Goal: Task Accomplishment & Management: Complete application form

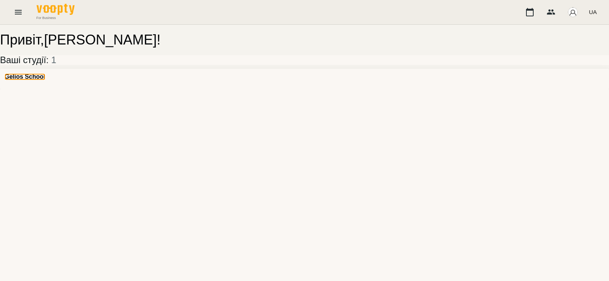
click at [36, 80] on h3 "Gelios School" at bounding box center [25, 76] width 41 height 7
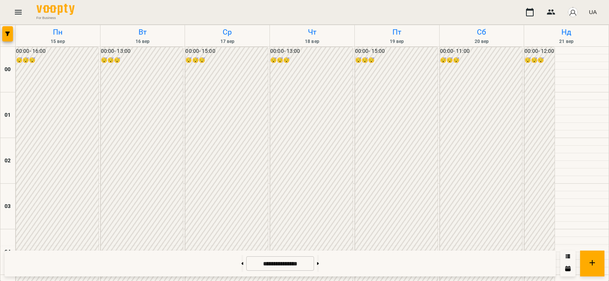
scroll to position [808, 0]
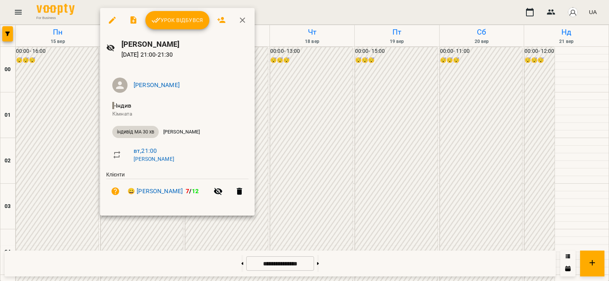
click at [77, 249] on div at bounding box center [304, 140] width 609 height 281
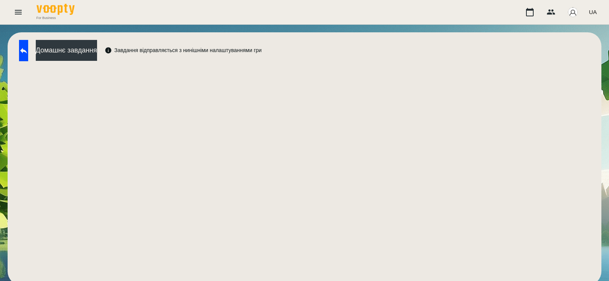
click at [80, 39] on div "Домашнє завдання Завдання відправляється з нинішніми налаштуваннями гри" at bounding box center [305, 158] width 594 height 253
click at [80, 48] on button "Домашнє завдання" at bounding box center [66, 50] width 61 height 21
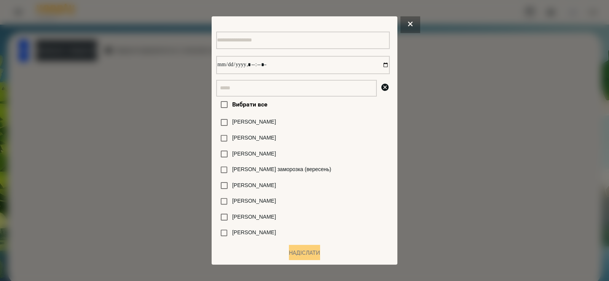
click at [142, 73] on div at bounding box center [304, 140] width 609 height 281
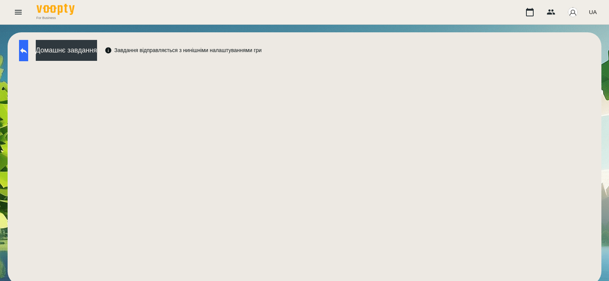
click at [28, 56] on button at bounding box center [23, 50] width 9 height 21
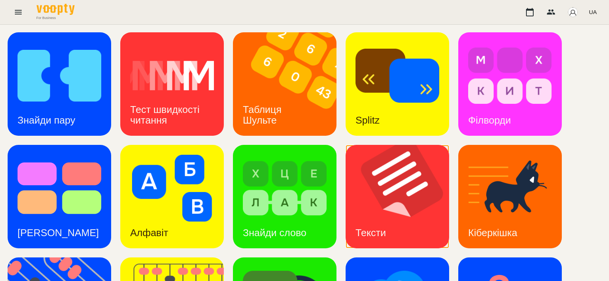
click at [397, 195] on img at bounding box center [402, 197] width 113 height 104
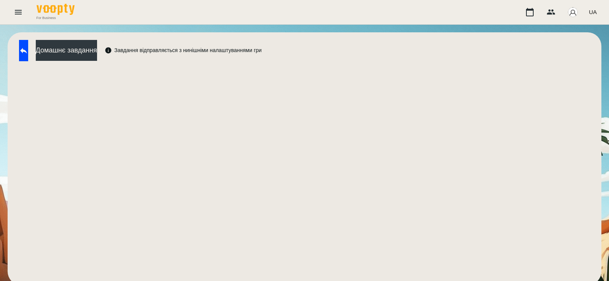
click at [78, 35] on div "Домашнє завдання Завдання відправляється з нинішніми налаштуваннями гри" at bounding box center [305, 158] width 594 height 253
click at [79, 48] on button "Домашнє завдання" at bounding box center [66, 50] width 61 height 21
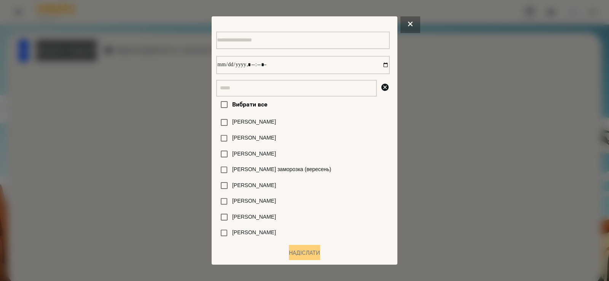
click at [276, 93] on input "text" at bounding box center [296, 88] width 161 height 17
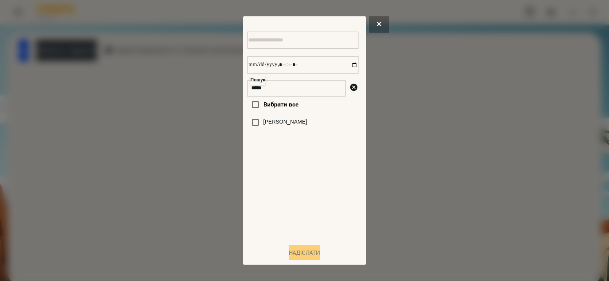
type input "*****"
click at [279, 125] on label "[PERSON_NAME]" at bounding box center [286, 122] width 44 height 8
click at [348, 67] on input "datetime-local" at bounding box center [303, 65] width 111 height 18
type input "**********"
click at [305, 251] on button "Надіслати" at bounding box center [304, 253] width 31 height 17
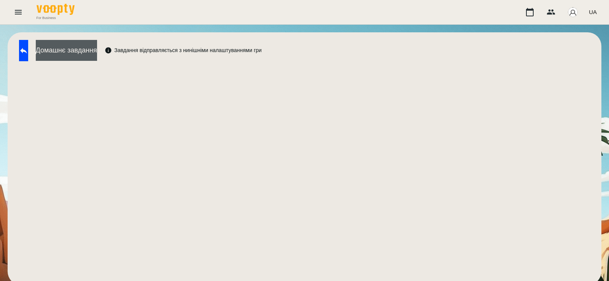
click at [83, 47] on button "Домашнє завдання" at bounding box center [66, 50] width 61 height 21
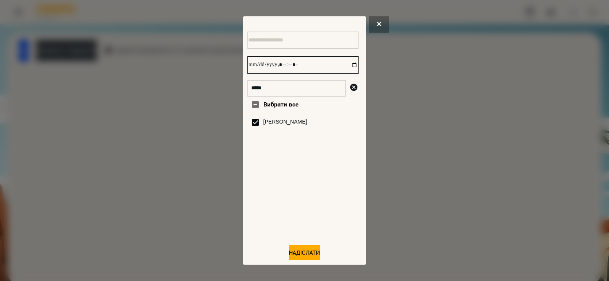
click at [344, 65] on input "datetime-local" at bounding box center [303, 65] width 111 height 18
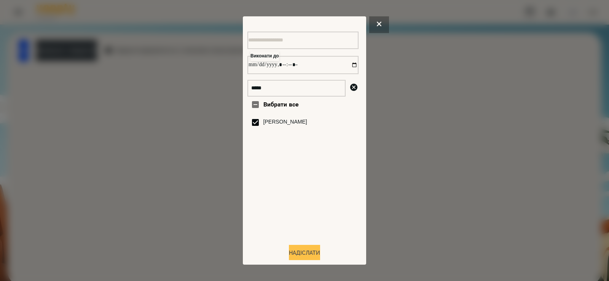
type input "**********"
click at [292, 252] on button "Надіслати" at bounding box center [304, 253] width 31 height 17
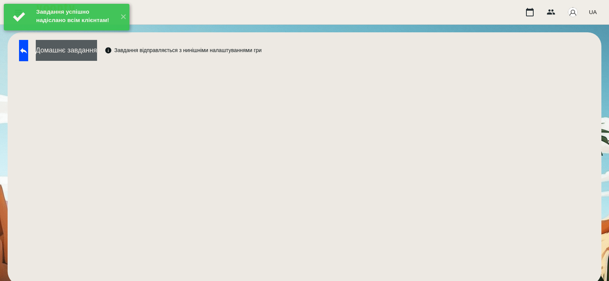
click at [107, 62] on div "Домашнє завдання Завдання відправляється з нинішніми налаштуваннями гри" at bounding box center [138, 52] width 246 height 25
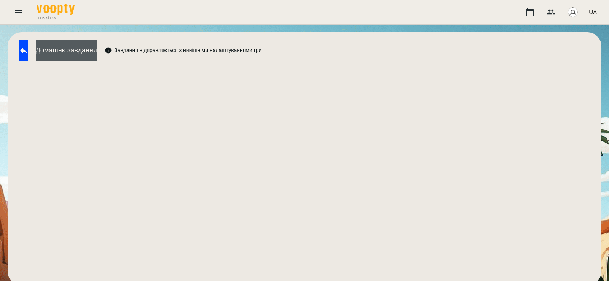
click at [97, 60] on button "Домашнє завдання" at bounding box center [66, 50] width 61 height 21
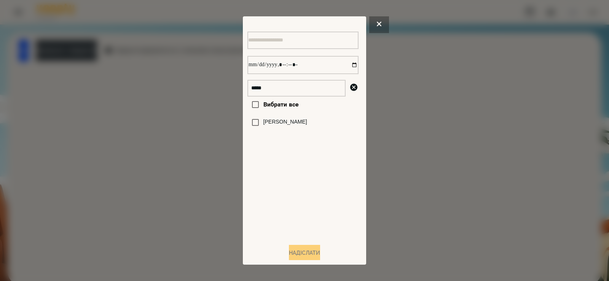
click at [272, 126] on label "[PERSON_NAME]" at bounding box center [286, 122] width 44 height 8
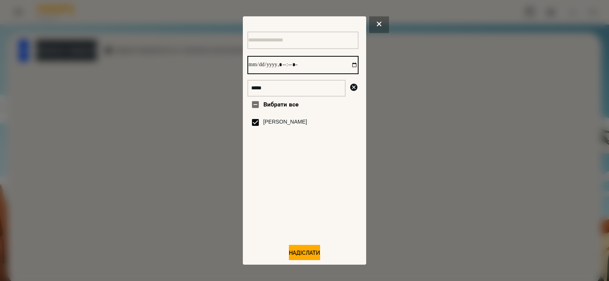
click at [346, 69] on input "datetime-local" at bounding box center [303, 65] width 111 height 18
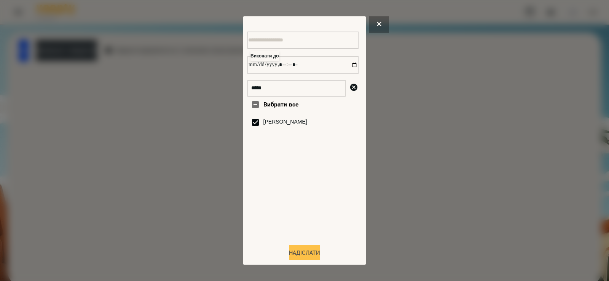
type input "**********"
click at [302, 256] on button "Надіслати" at bounding box center [304, 253] width 31 height 17
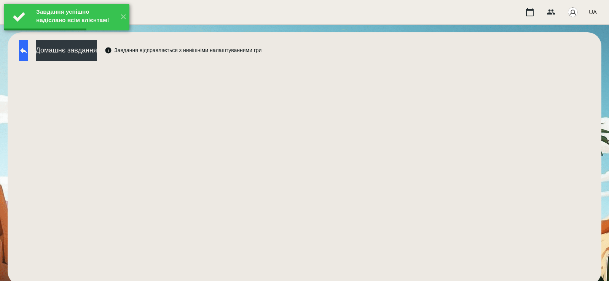
click at [28, 51] on button at bounding box center [23, 50] width 9 height 21
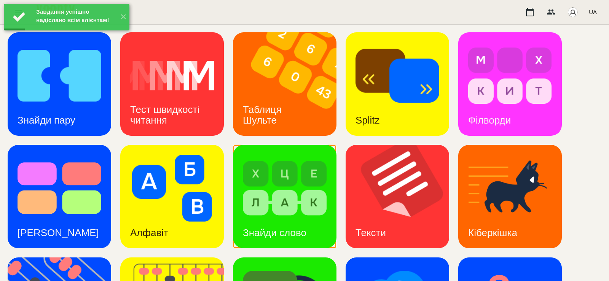
click at [284, 179] on img at bounding box center [285, 188] width 84 height 67
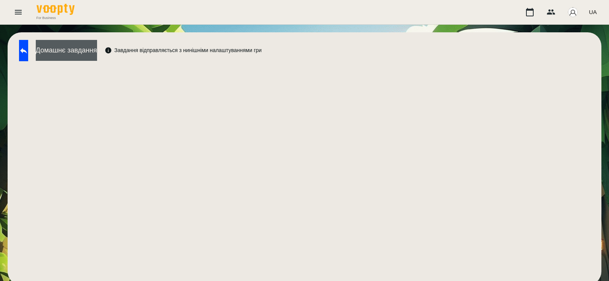
click at [97, 48] on button "Домашнє завдання" at bounding box center [66, 50] width 61 height 21
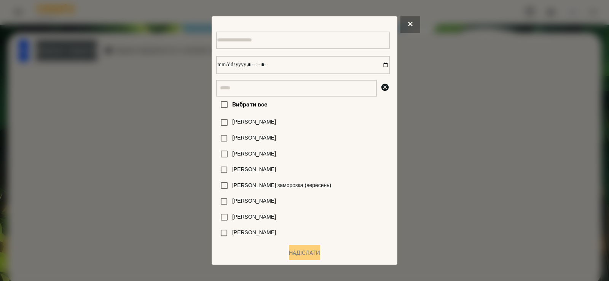
click at [258, 84] on input "text" at bounding box center [296, 88] width 161 height 17
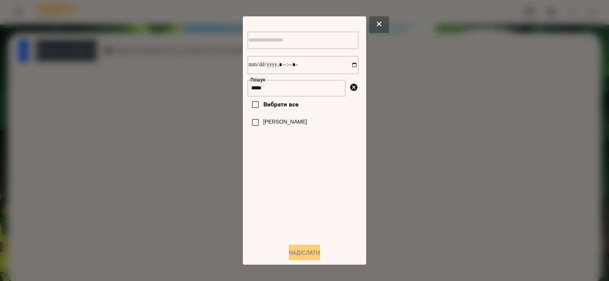
type input "*****"
click at [290, 125] on label "[PERSON_NAME]" at bounding box center [286, 122] width 44 height 8
click at [346, 64] on input "datetime-local" at bounding box center [303, 65] width 111 height 18
type input "**********"
click at [297, 255] on button "Надіслати" at bounding box center [304, 253] width 31 height 17
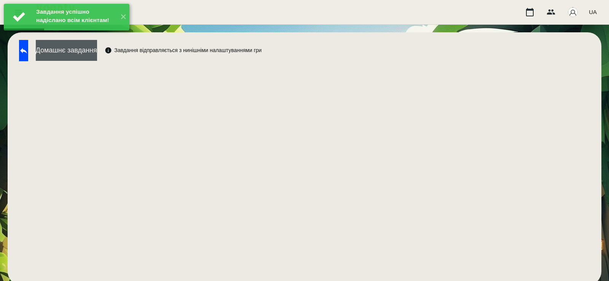
click at [97, 59] on button "Домашнє завдання" at bounding box center [66, 50] width 61 height 21
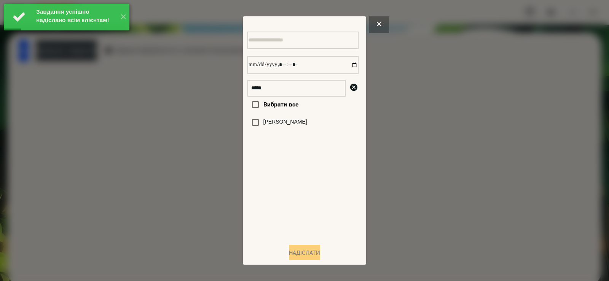
click at [274, 126] on label "[PERSON_NAME]" at bounding box center [286, 122] width 44 height 8
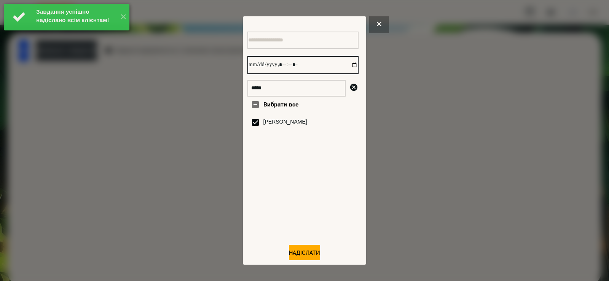
click at [347, 67] on input "datetime-local" at bounding box center [303, 65] width 111 height 18
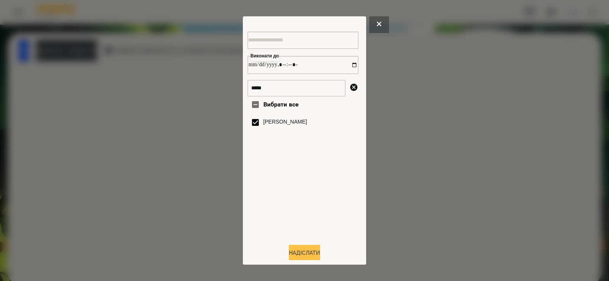
type input "**********"
click at [299, 259] on button "Надіслати" at bounding box center [304, 253] width 31 height 17
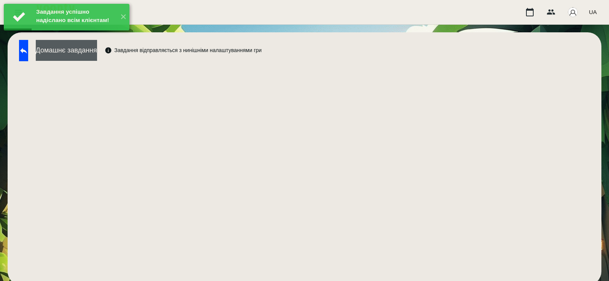
click at [97, 55] on button "Домашнє завдання" at bounding box center [66, 50] width 61 height 21
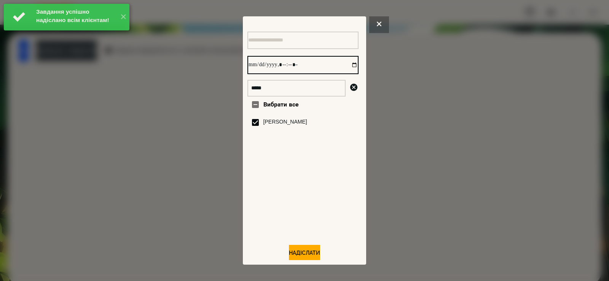
click at [345, 68] on input "datetime-local" at bounding box center [303, 65] width 111 height 18
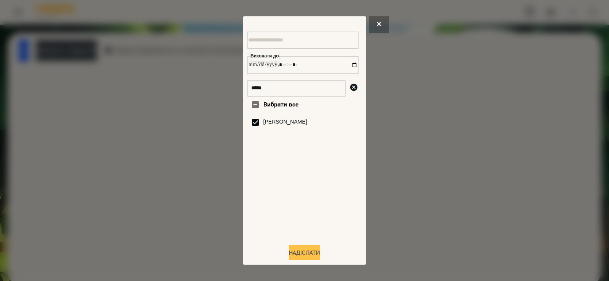
type input "**********"
click at [292, 254] on button "Надіслати" at bounding box center [304, 253] width 31 height 17
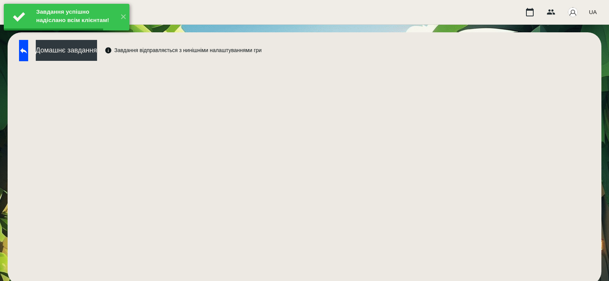
click at [28, 55] on button at bounding box center [23, 50] width 9 height 21
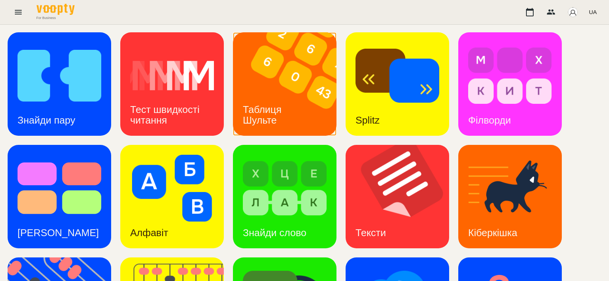
click at [280, 108] on h3 "Таблиця Шульте" at bounding box center [264, 115] width 42 height 22
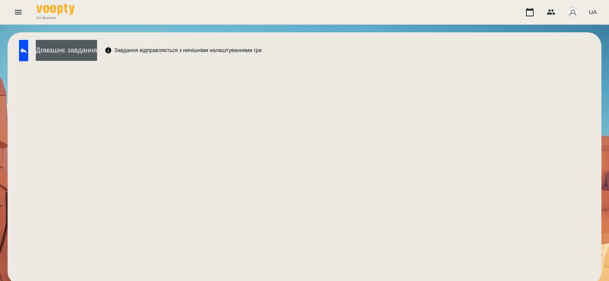
click at [97, 53] on button "Домашнє завдання" at bounding box center [66, 50] width 61 height 21
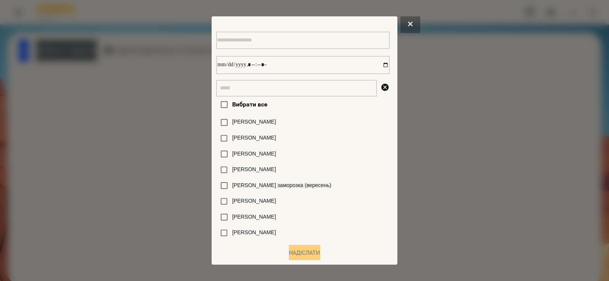
click at [267, 89] on input "text" at bounding box center [296, 88] width 161 height 17
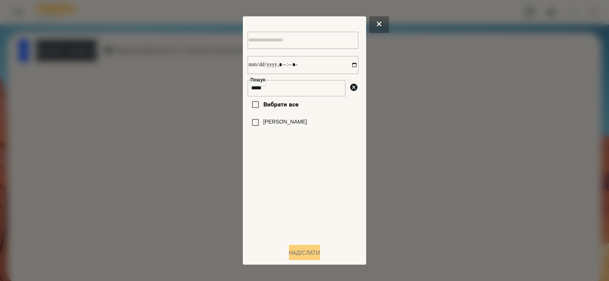
type input "*****"
click at [280, 119] on div "[PERSON_NAME]" at bounding box center [303, 123] width 111 height 16
click at [278, 123] on div "[PERSON_NAME]" at bounding box center [303, 123] width 111 height 16
click at [286, 126] on label "[PERSON_NAME]" at bounding box center [286, 122] width 44 height 8
click at [344, 67] on input "datetime-local" at bounding box center [303, 65] width 111 height 18
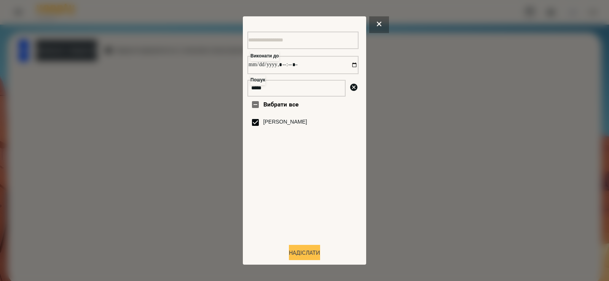
type input "**********"
click at [311, 254] on button "Надіслати" at bounding box center [304, 253] width 31 height 17
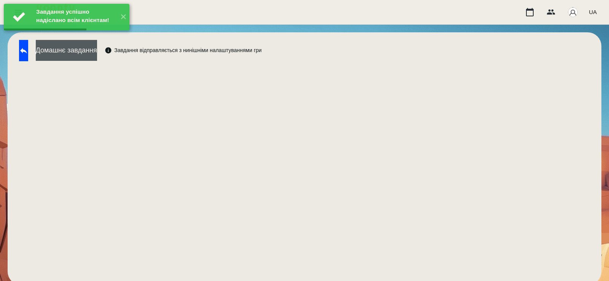
click at [93, 51] on button "Домашнє завдання" at bounding box center [66, 50] width 61 height 21
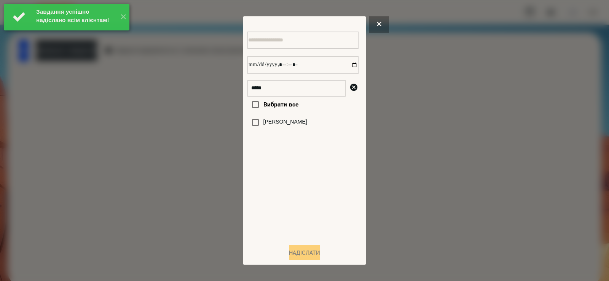
drag, startPoint x: 270, startPoint y: 124, endPoint x: 281, endPoint y: 117, distance: 12.4
click at [271, 125] on label "[PERSON_NAME]" at bounding box center [286, 122] width 44 height 8
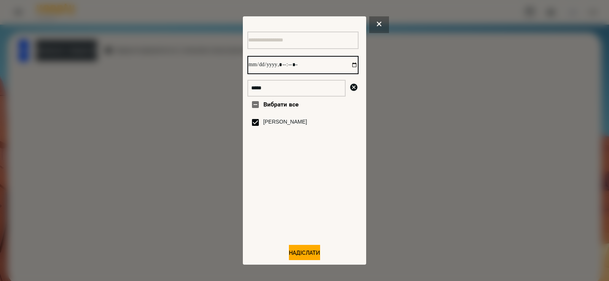
click at [347, 66] on input "datetime-local" at bounding box center [303, 65] width 111 height 18
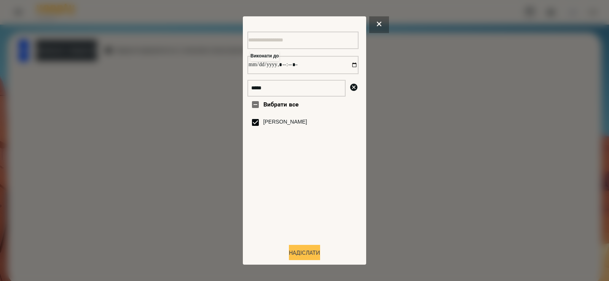
type input "**********"
click at [294, 257] on button "Надіслати" at bounding box center [304, 253] width 31 height 17
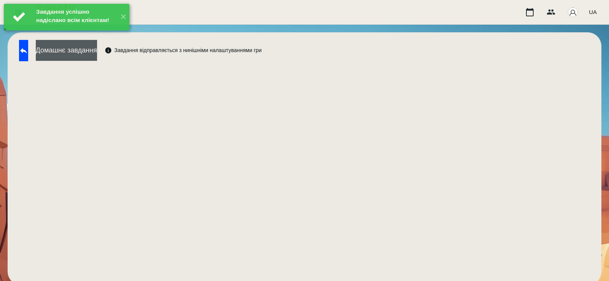
click at [97, 52] on button "Домашнє завдання" at bounding box center [66, 50] width 61 height 21
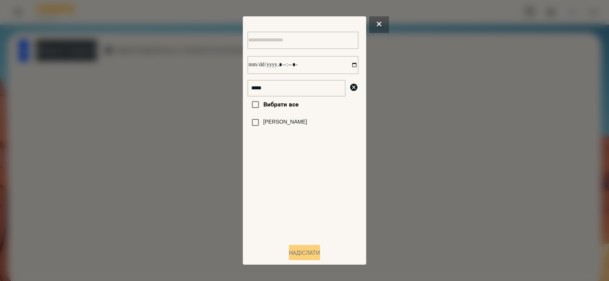
click at [298, 125] on div "[PERSON_NAME]" at bounding box center [303, 123] width 111 height 16
drag, startPoint x: 283, startPoint y: 127, endPoint x: 287, endPoint y: 127, distance: 4.2
click at [284, 126] on label "[PERSON_NAME]" at bounding box center [286, 122] width 44 height 8
click at [292, 126] on label "[PERSON_NAME]" at bounding box center [286, 122] width 44 height 8
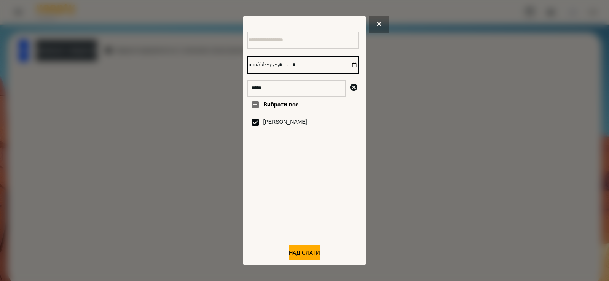
click at [348, 70] on input "datetime-local" at bounding box center [303, 65] width 111 height 18
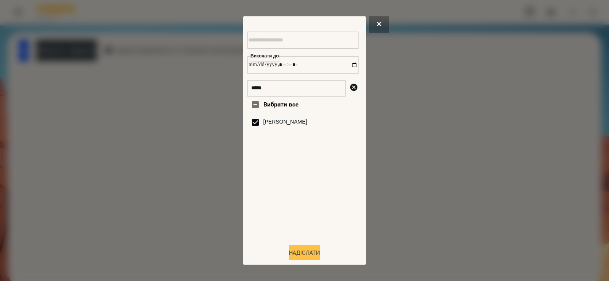
type input "**********"
click at [308, 249] on button "Надіслати" at bounding box center [304, 253] width 31 height 17
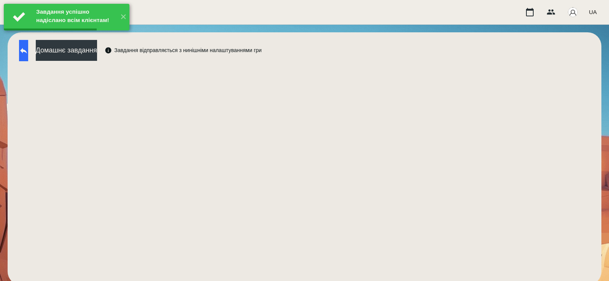
click at [26, 47] on button at bounding box center [23, 50] width 9 height 21
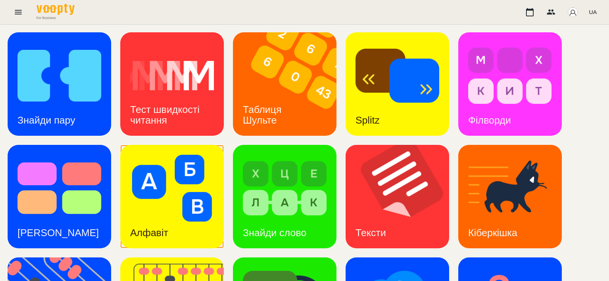
click at [183, 205] on img at bounding box center [172, 188] width 84 height 67
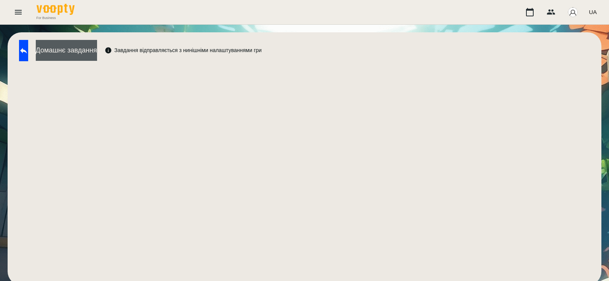
click at [86, 51] on button "Домашнє завдання" at bounding box center [66, 50] width 61 height 21
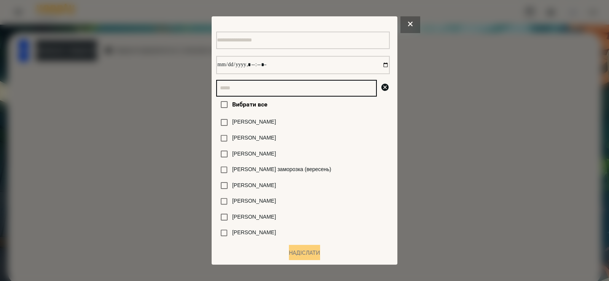
drag, startPoint x: 86, startPoint y: 51, endPoint x: 271, endPoint y: 89, distance: 188.6
click at [270, 89] on input "text" at bounding box center [296, 88] width 161 height 17
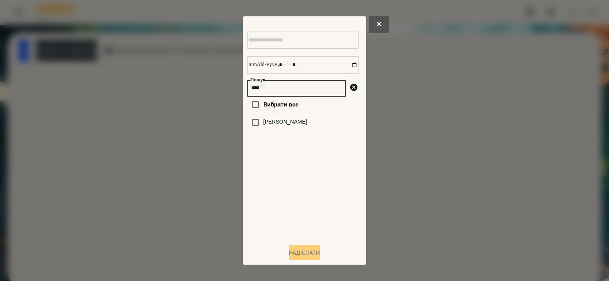
type input "****"
click at [284, 123] on label "[PERSON_NAME]" at bounding box center [286, 122] width 44 height 8
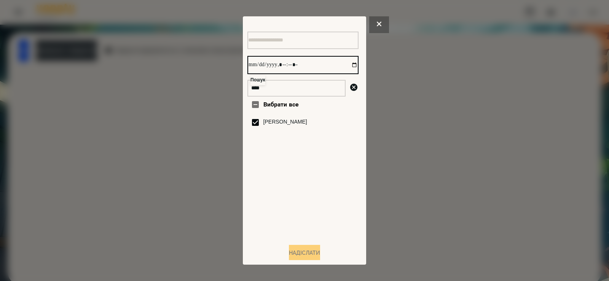
click at [348, 65] on input "datetime-local" at bounding box center [303, 65] width 111 height 18
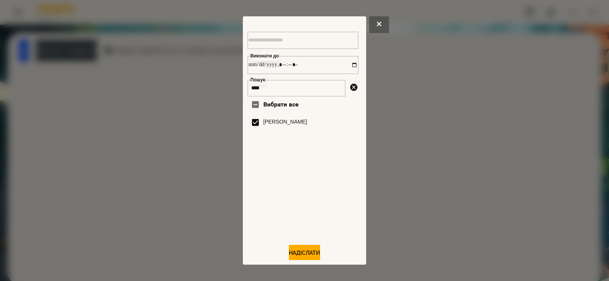
type input "**********"
click at [420, 190] on div at bounding box center [304, 140] width 609 height 281
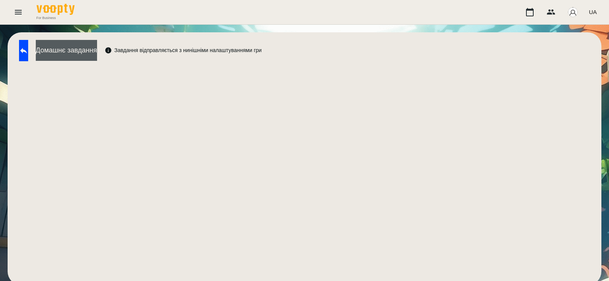
click at [55, 43] on button "Домашнє завдання" at bounding box center [66, 50] width 61 height 21
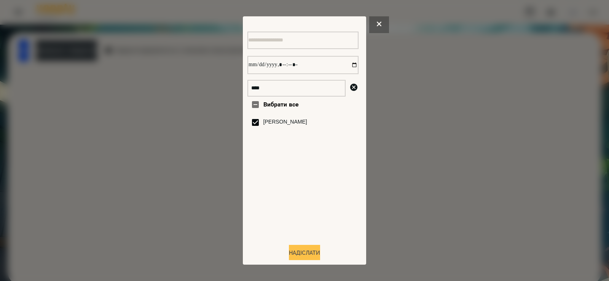
click at [306, 254] on button "Надіслати" at bounding box center [304, 253] width 31 height 17
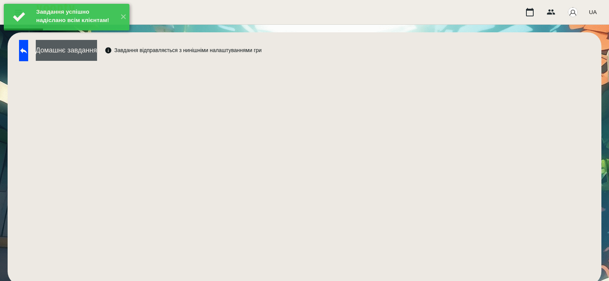
click at [97, 54] on button "Домашнє завдання" at bounding box center [66, 50] width 61 height 21
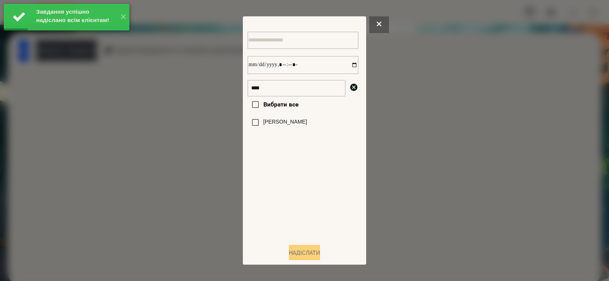
click at [295, 131] on div "[PERSON_NAME]" at bounding box center [303, 123] width 111 height 16
drag, startPoint x: 295, startPoint y: 128, endPoint x: 302, endPoint y: 125, distance: 7.9
click at [295, 126] on label "[PERSON_NAME]" at bounding box center [286, 122] width 44 height 8
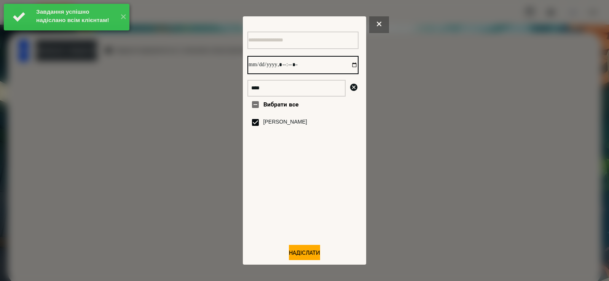
click at [345, 66] on input "datetime-local" at bounding box center [303, 65] width 111 height 18
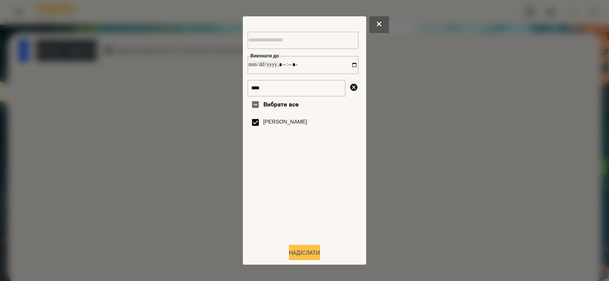
type input "**********"
click at [312, 252] on button "Надіслати" at bounding box center [304, 253] width 31 height 17
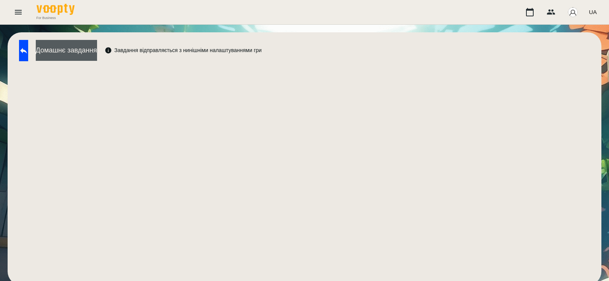
click at [97, 50] on button "Домашнє завдання" at bounding box center [66, 50] width 61 height 21
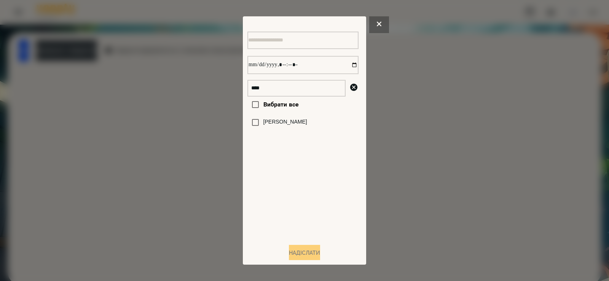
click at [278, 126] on label "[PERSON_NAME]" at bounding box center [286, 122] width 44 height 8
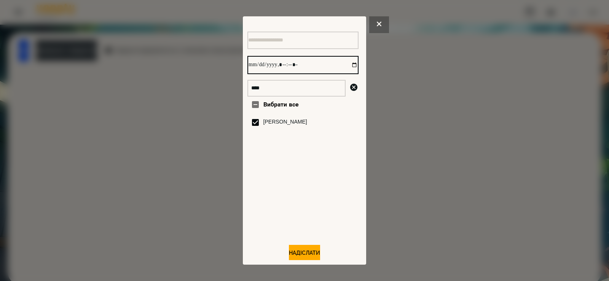
click at [343, 67] on input "datetime-local" at bounding box center [303, 65] width 111 height 18
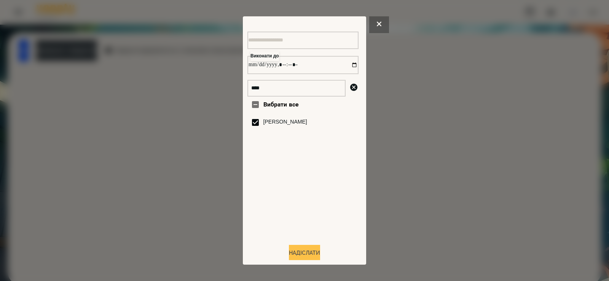
type input "**********"
click at [297, 253] on button "Надіслати" at bounding box center [304, 253] width 31 height 17
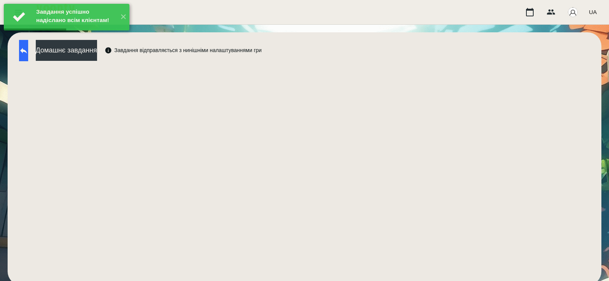
click at [28, 58] on button at bounding box center [23, 50] width 9 height 21
